Goal: Task Accomplishment & Management: Complete application form

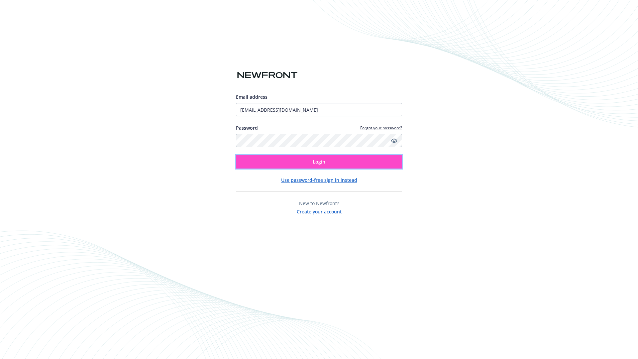
click at [319, 162] on span "Login" at bounding box center [319, 162] width 13 height 6
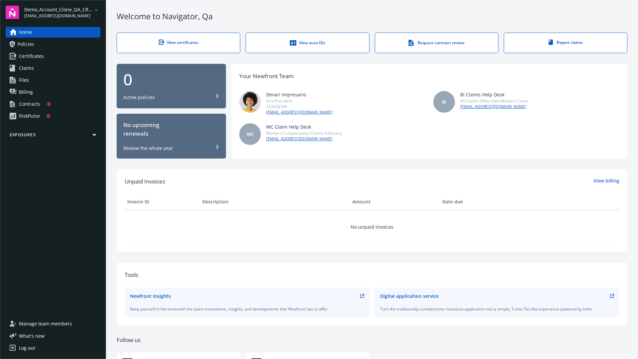
click at [62, 12] on span "Demo_Account_Clone_QA_CR_Tests_Prospect" at bounding box center [58, 9] width 68 height 7
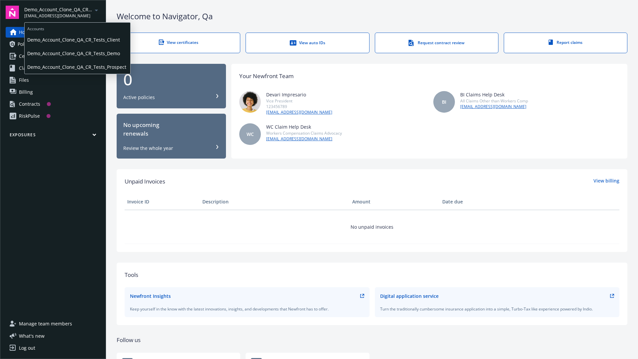
click at [77, 40] on span "Demo_Account_Clone_QA_CR_Tests_Client" at bounding box center [77, 40] width 100 height 14
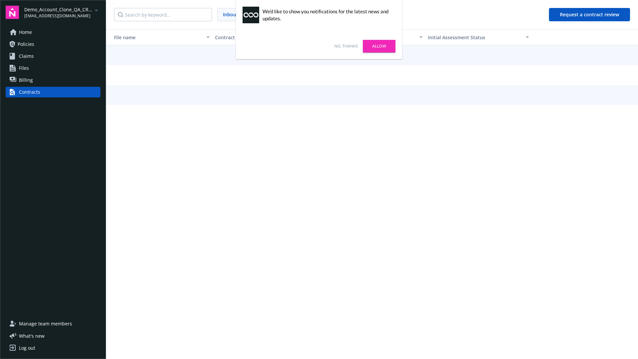
click at [346, 46] on link "No, thanks" at bounding box center [346, 46] width 24 height 6
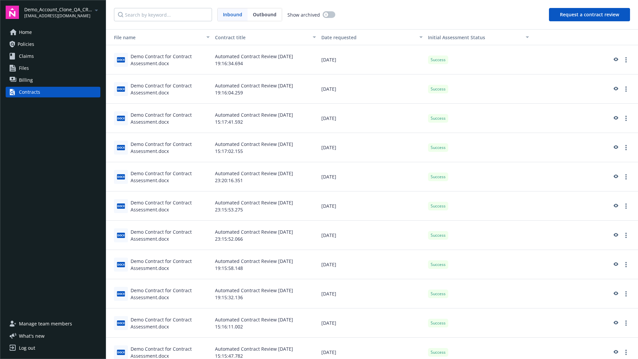
click at [590, 15] on button "Request a contract review" at bounding box center [589, 14] width 81 height 13
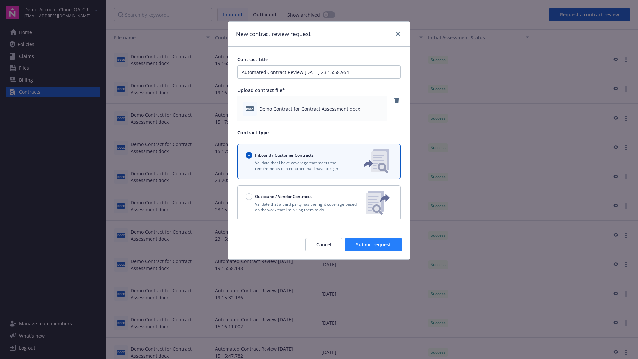
type input "Automated Contract Review [DATE] 23:15:58.954"
click at [374, 245] on span "Submit request" at bounding box center [373, 244] width 35 height 6
